Goal: Task Accomplishment & Management: Use online tool/utility

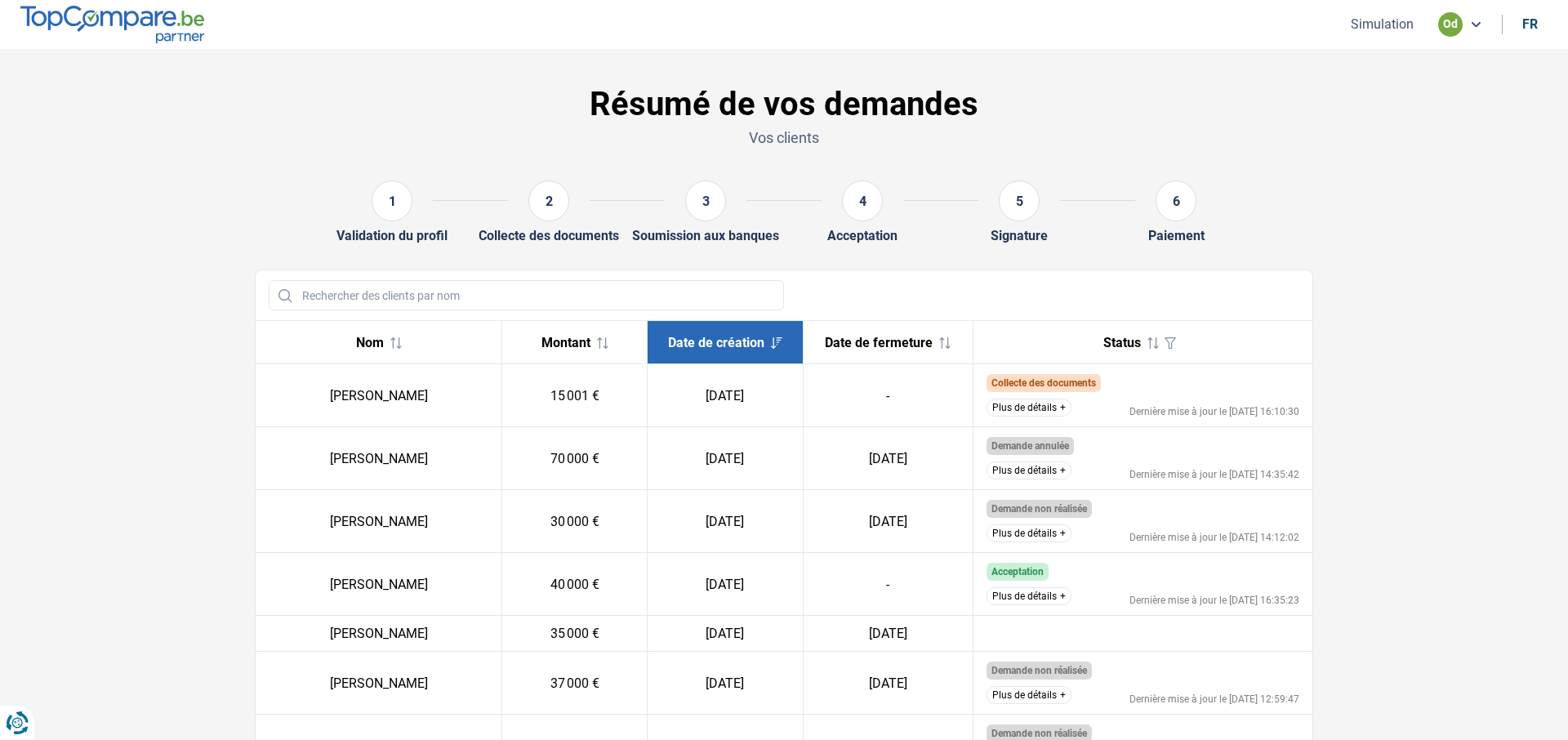
click at [1401, 27] on button "Simulation" at bounding box center [1382, 24] width 72 height 17
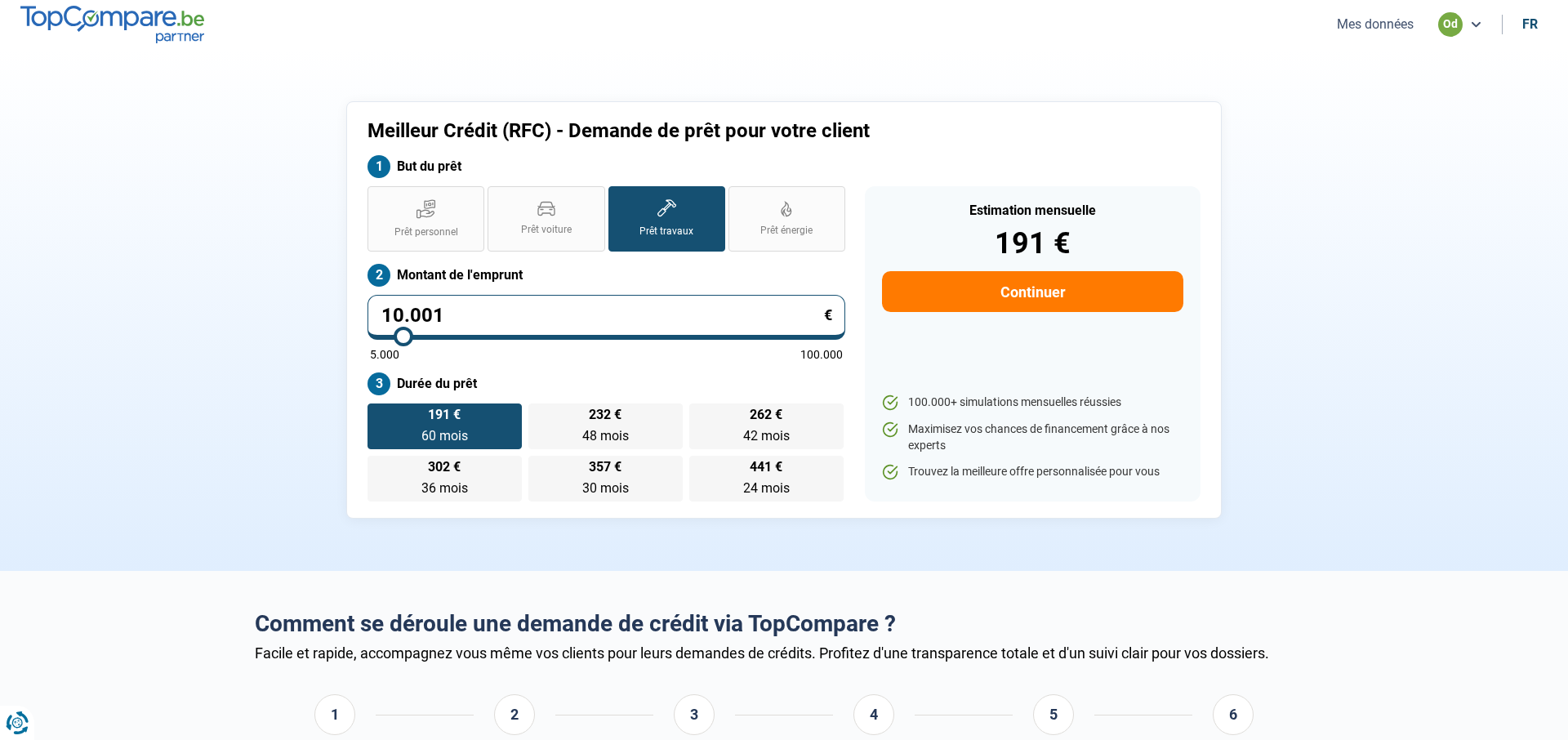
click at [670, 228] on span "Prêt travaux" at bounding box center [666, 231] width 54 height 14
click at [619, 197] on input "Prêt travaux" at bounding box center [614, 192] width 11 height 11
click at [542, 321] on input "10.001" at bounding box center [606, 317] width 478 height 45
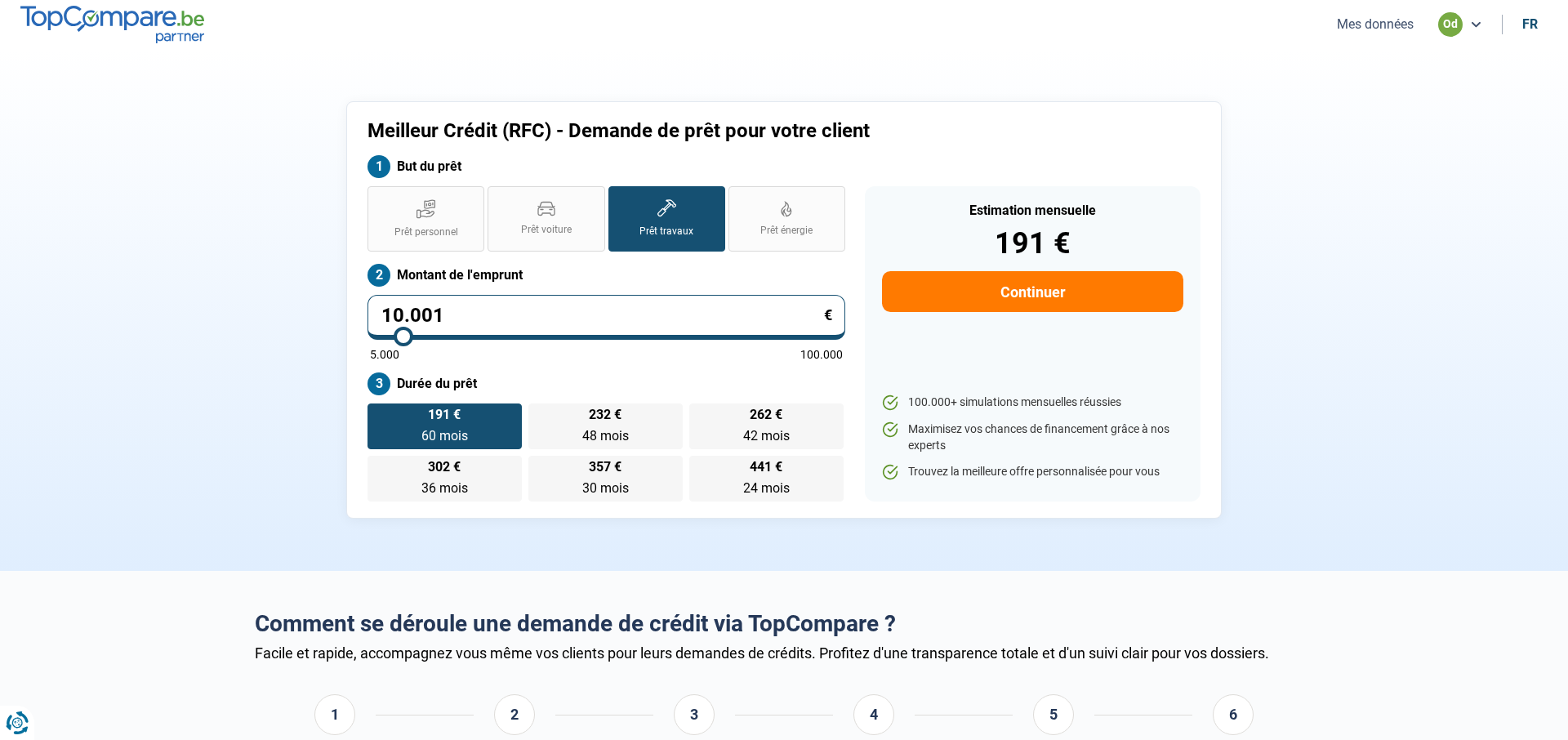
type input "0"
type input "5000"
type input "5"
type input "5000"
type input "50"
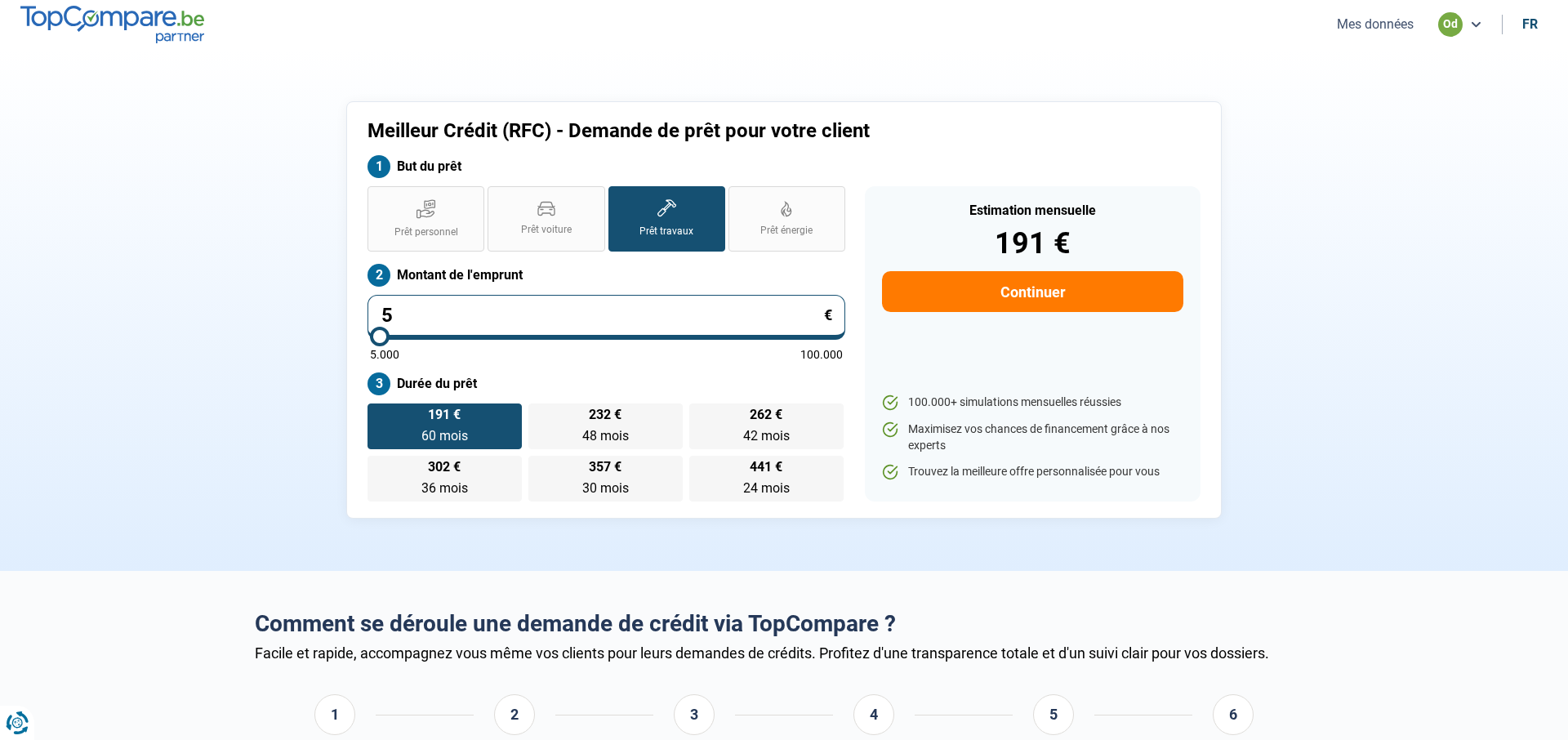
type input "5000"
type input "500"
type input "5000"
type input "50.000"
type input "50000"
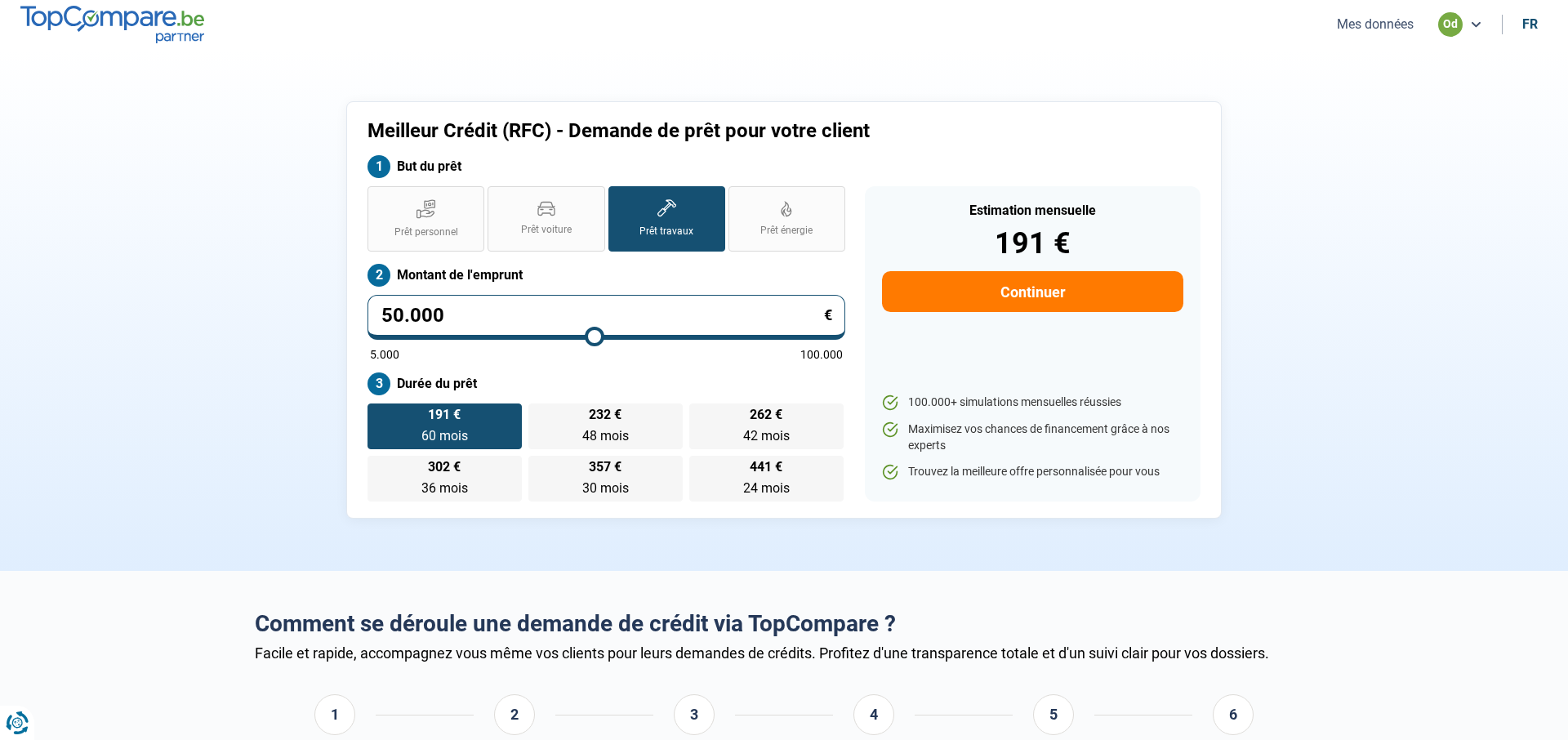
type input "50.000"
click at [228, 328] on section "Meilleur Crédit (RFC) - Demande de prêt pour votre client But du prêt Prêt pers…" at bounding box center [784, 309] width 1568 height 522
radio input "false"
